Goal: Transaction & Acquisition: Purchase product/service

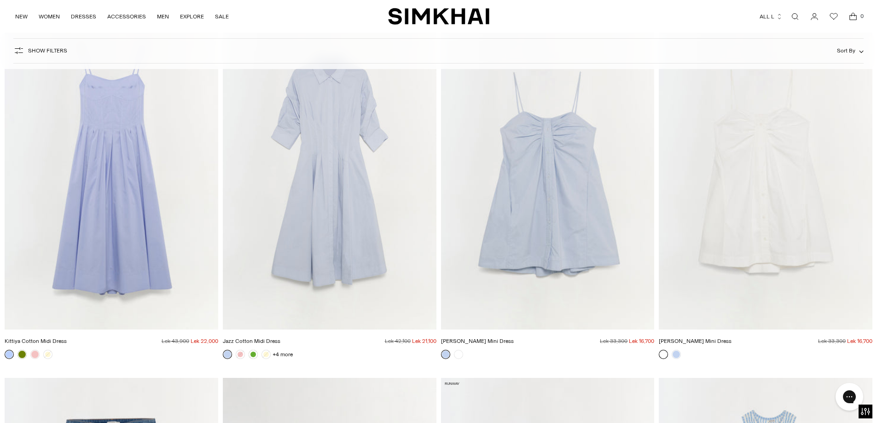
scroll to position [7041, 0]
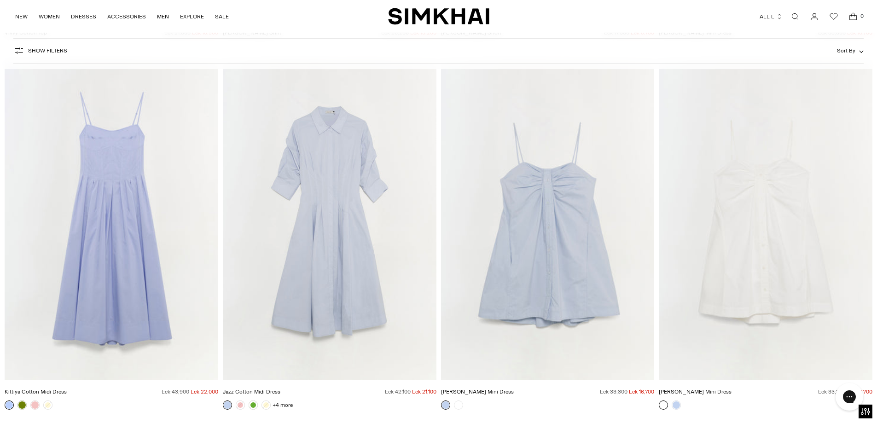
click at [0, 0] on img "Jazz Cotton Midi Dress" at bounding box center [0, 0] width 0 height 0
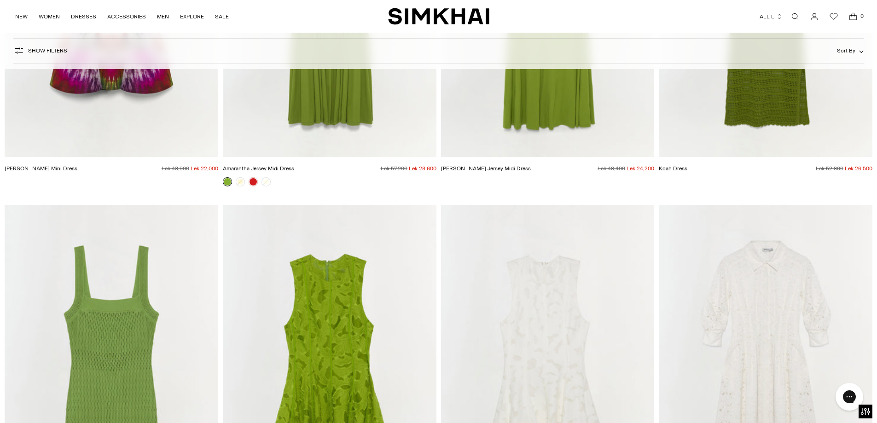
scroll to position [11781, 0]
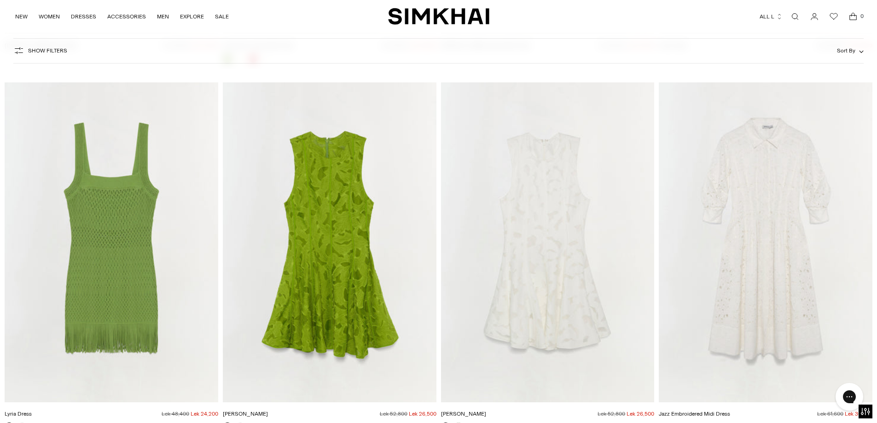
click at [0, 0] on img "Jazz Embroidered Midi Dress" at bounding box center [0, 0] width 0 height 0
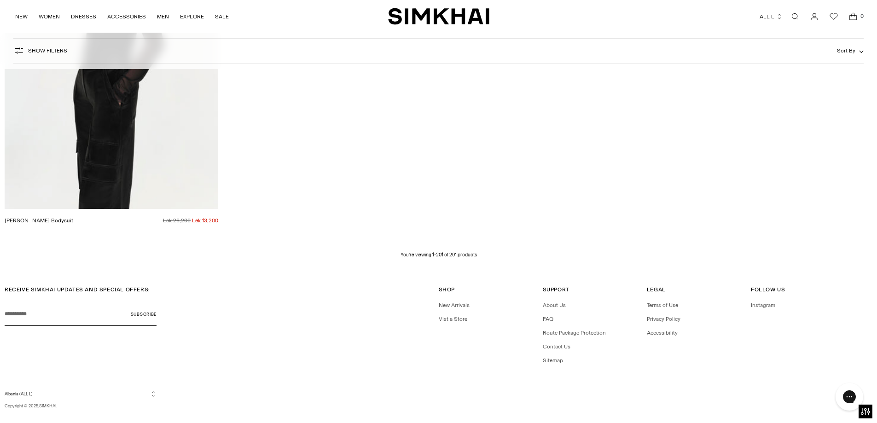
scroll to position [18585, 0]
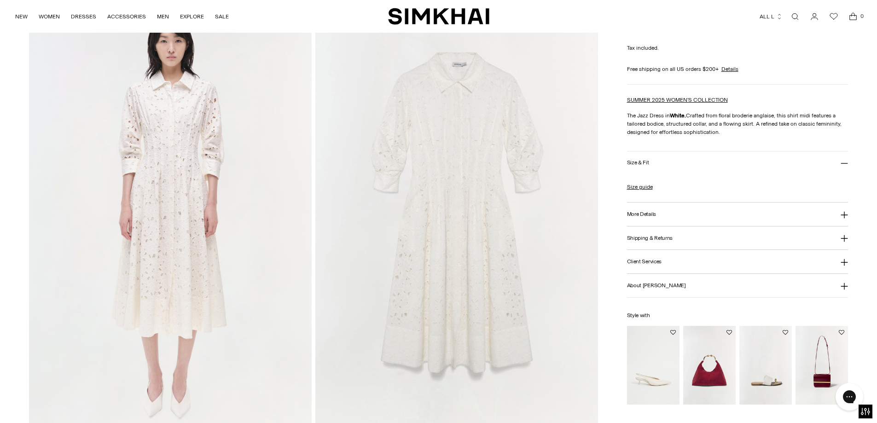
scroll to position [920, 0]
click at [188, 204] on img at bounding box center [170, 213] width 283 height 424
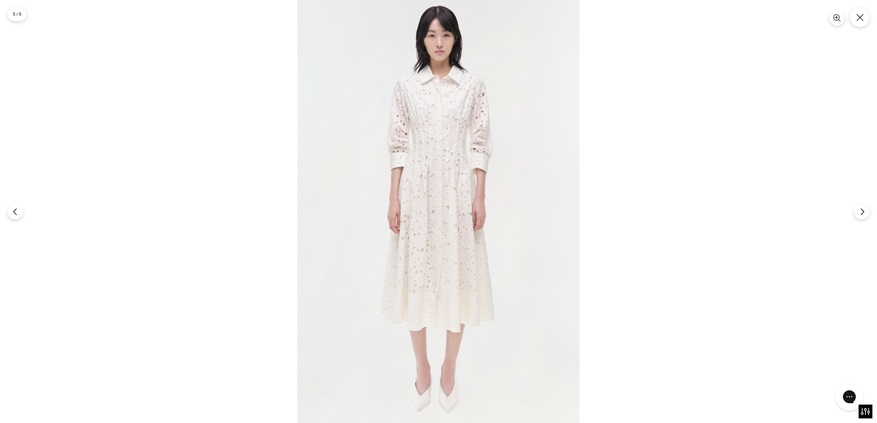
click at [501, 165] on img at bounding box center [438, 211] width 282 height 423
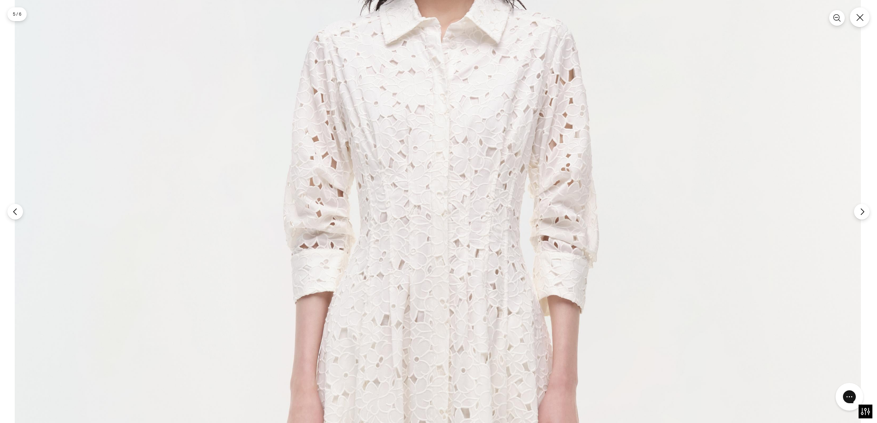
click at [458, 243] on img at bounding box center [438, 426] width 846 height 1269
click at [866, 22] on button "Close" at bounding box center [860, 17] width 22 height 22
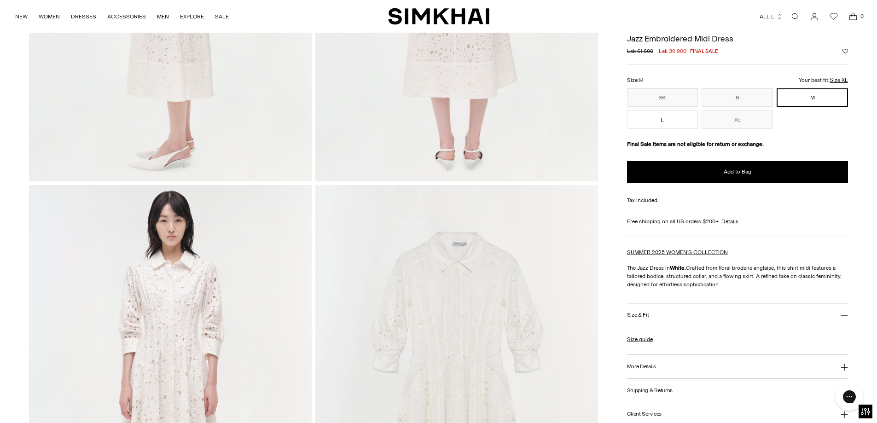
scroll to position [828, 0]
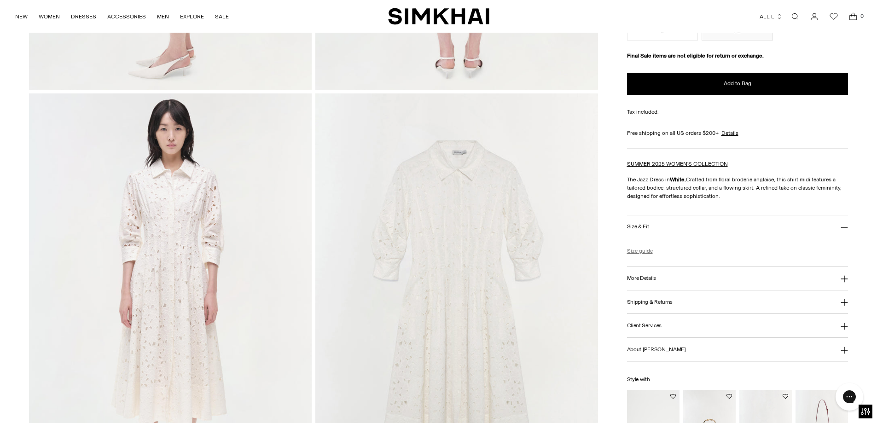
click at [642, 249] on link "Size guide" at bounding box center [640, 251] width 26 height 8
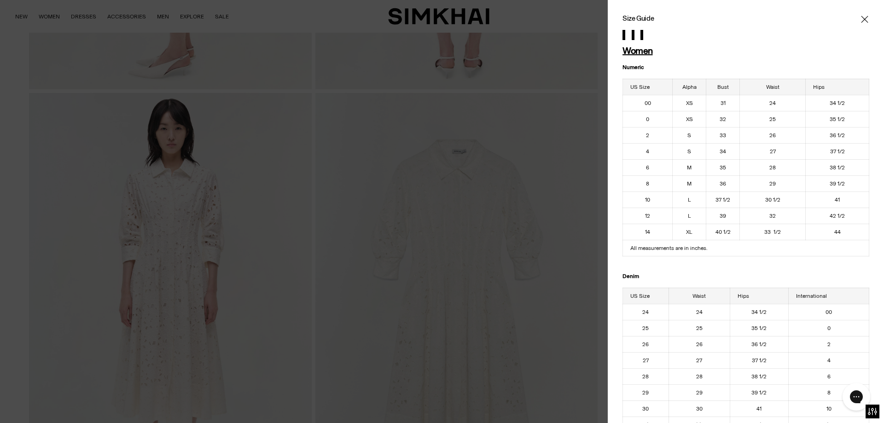
click at [861, 19] on icon "Close" at bounding box center [864, 19] width 7 height 7
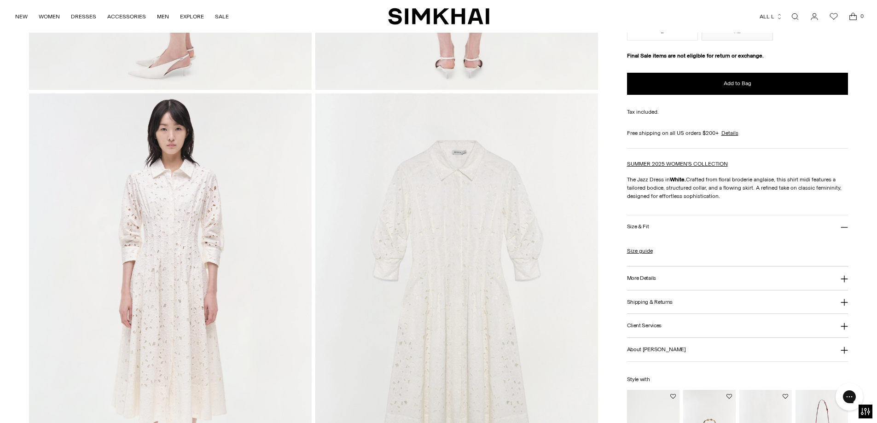
click at [643, 224] on h3 "Size & Fit" at bounding box center [638, 227] width 22 height 6
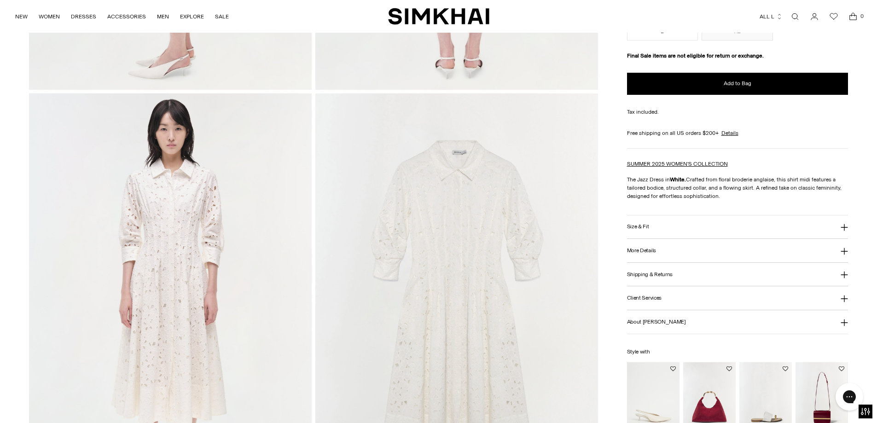
click at [643, 224] on h3 "Size & Fit" at bounding box center [638, 227] width 22 height 6
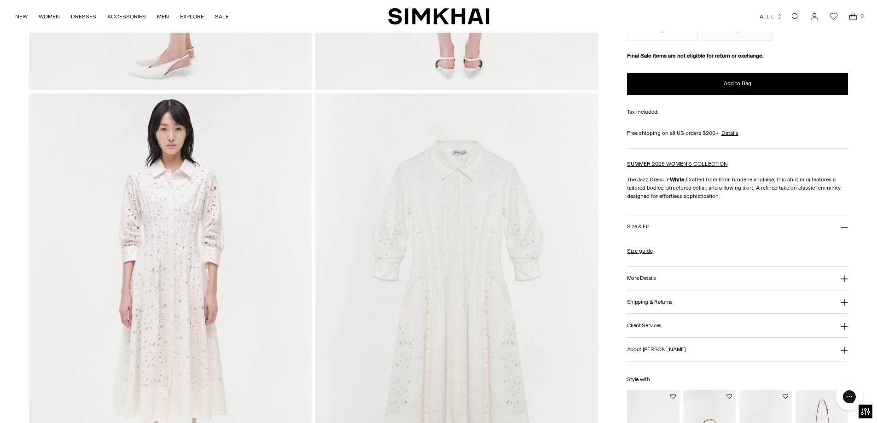
click at [642, 278] on h3 "More Details" at bounding box center [641, 278] width 29 height 6
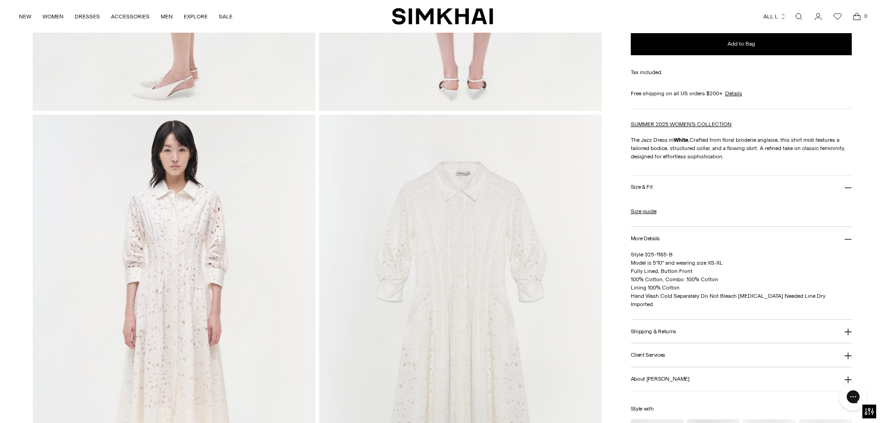
scroll to position [782, 0]
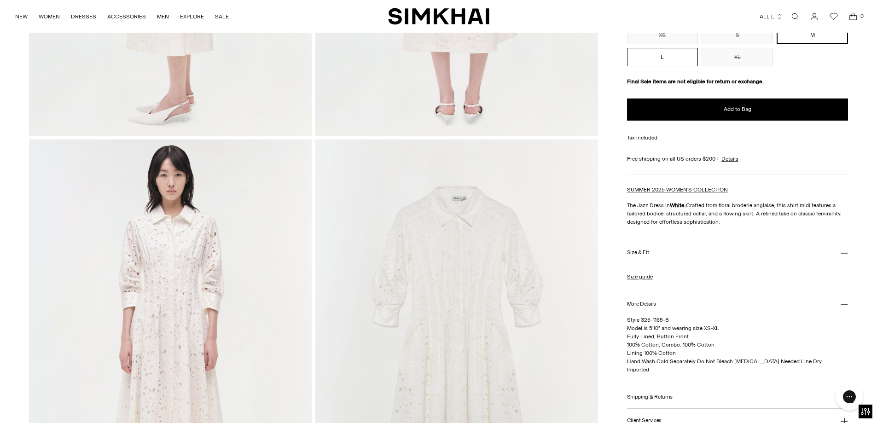
click at [668, 56] on button "L" at bounding box center [662, 57] width 71 height 18
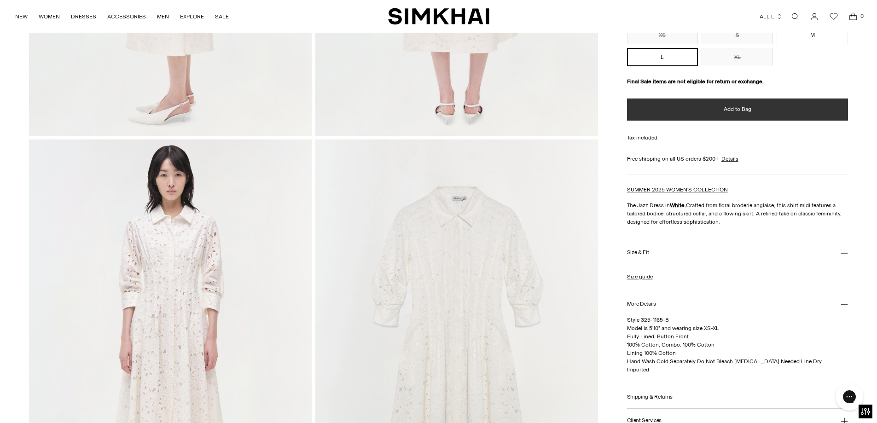
click at [715, 111] on button "Add to Bag" at bounding box center [737, 109] width 221 height 22
